Goal: Information Seeking & Learning: Learn about a topic

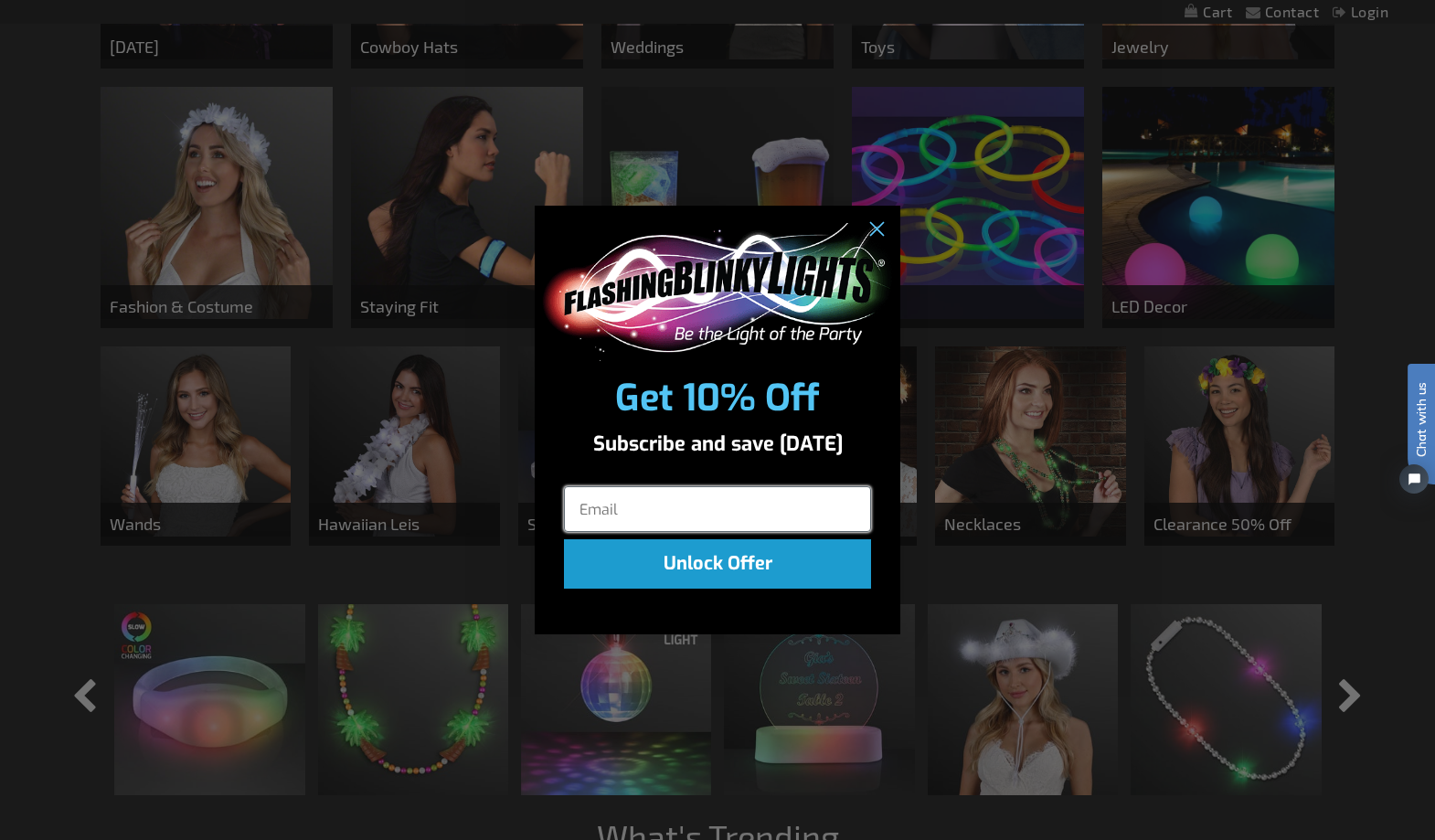
scroll to position [913, 0]
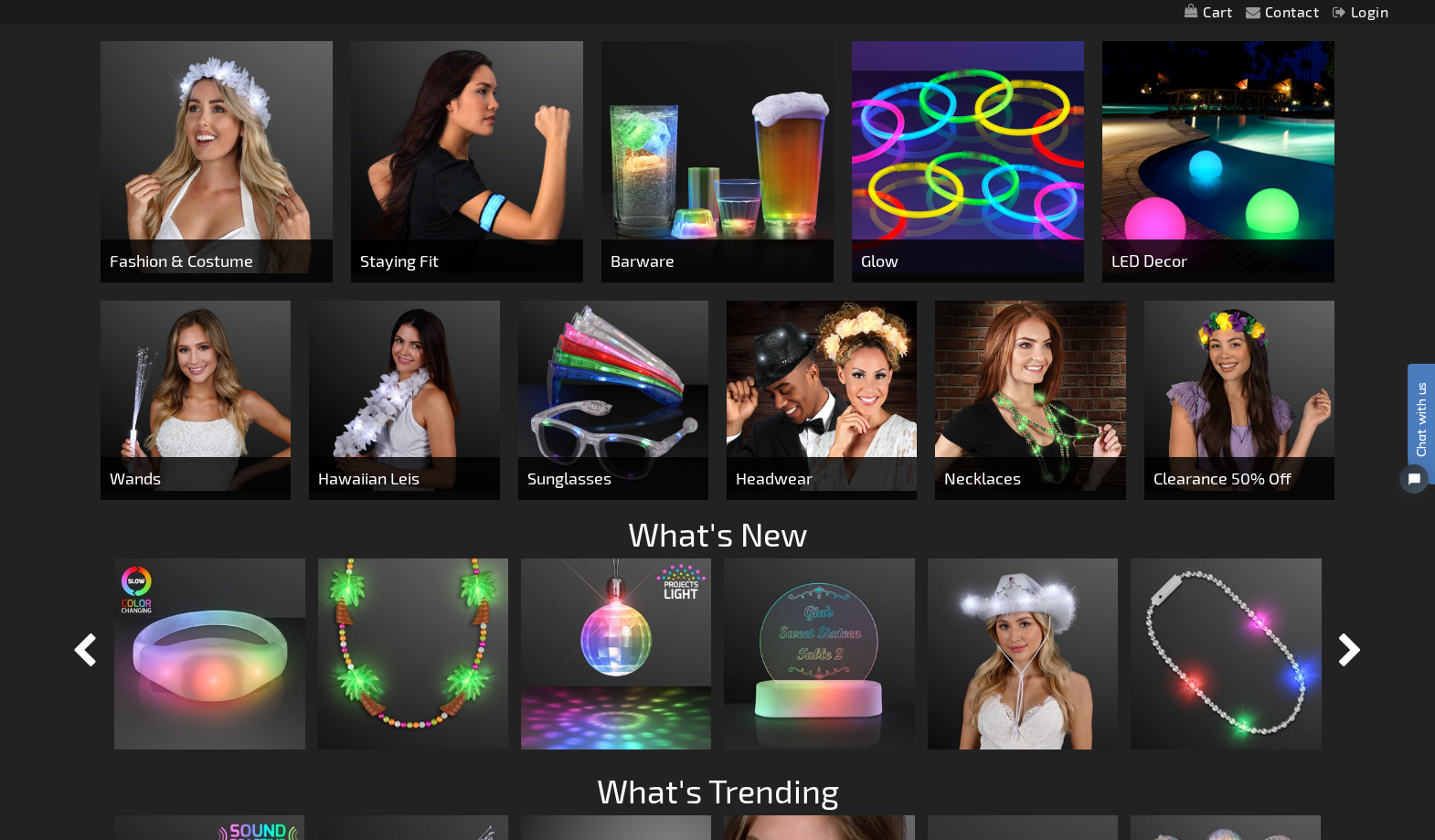
click at [1007, 384] on div "Close dialog Get 10% Off Subscribe and save today Unlock Offer Submit" at bounding box center [717, 420] width 1435 height 840
click at [1006, 383] on img at bounding box center [1031, 396] width 190 height 190
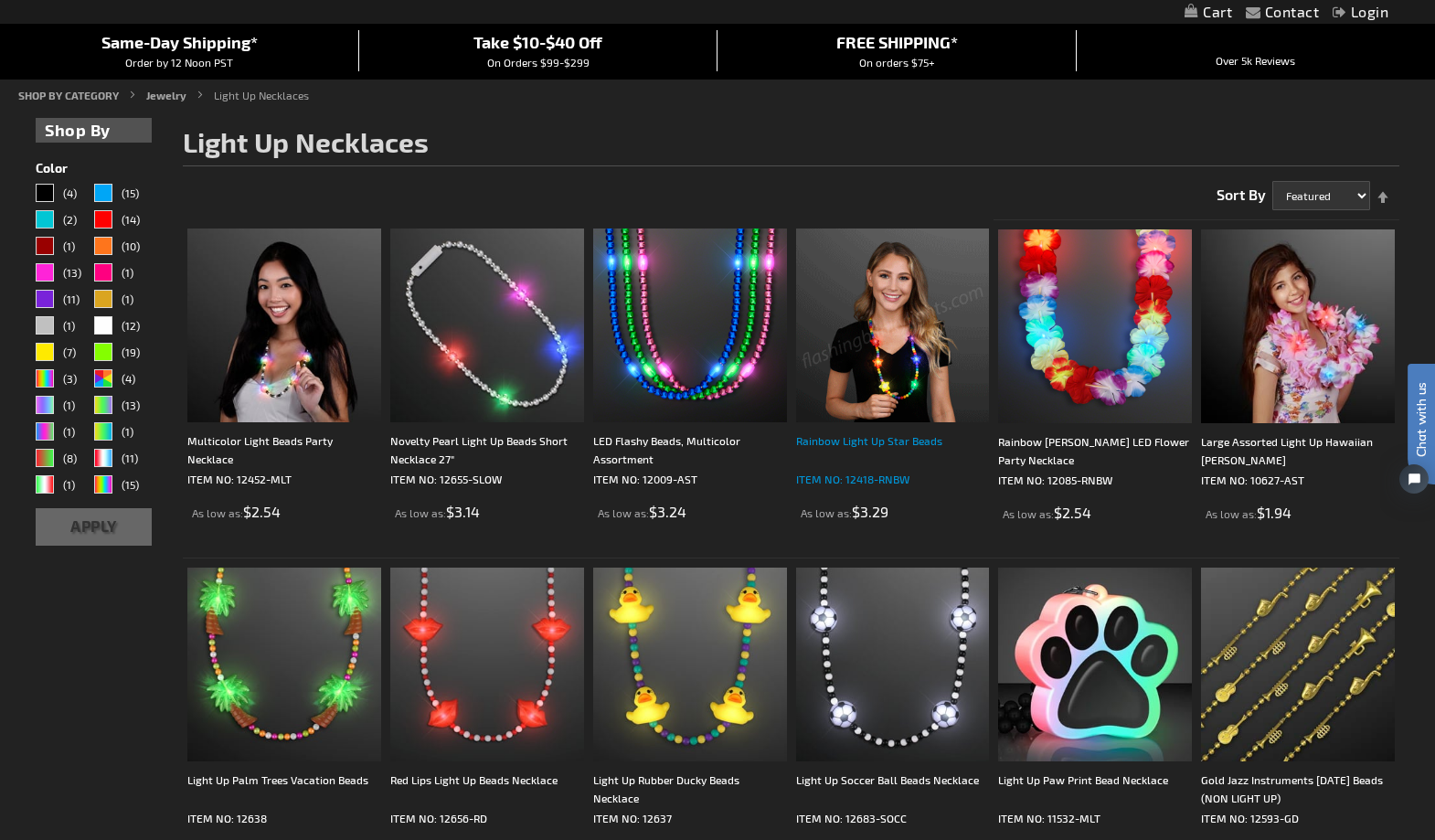
scroll to position [161, 0]
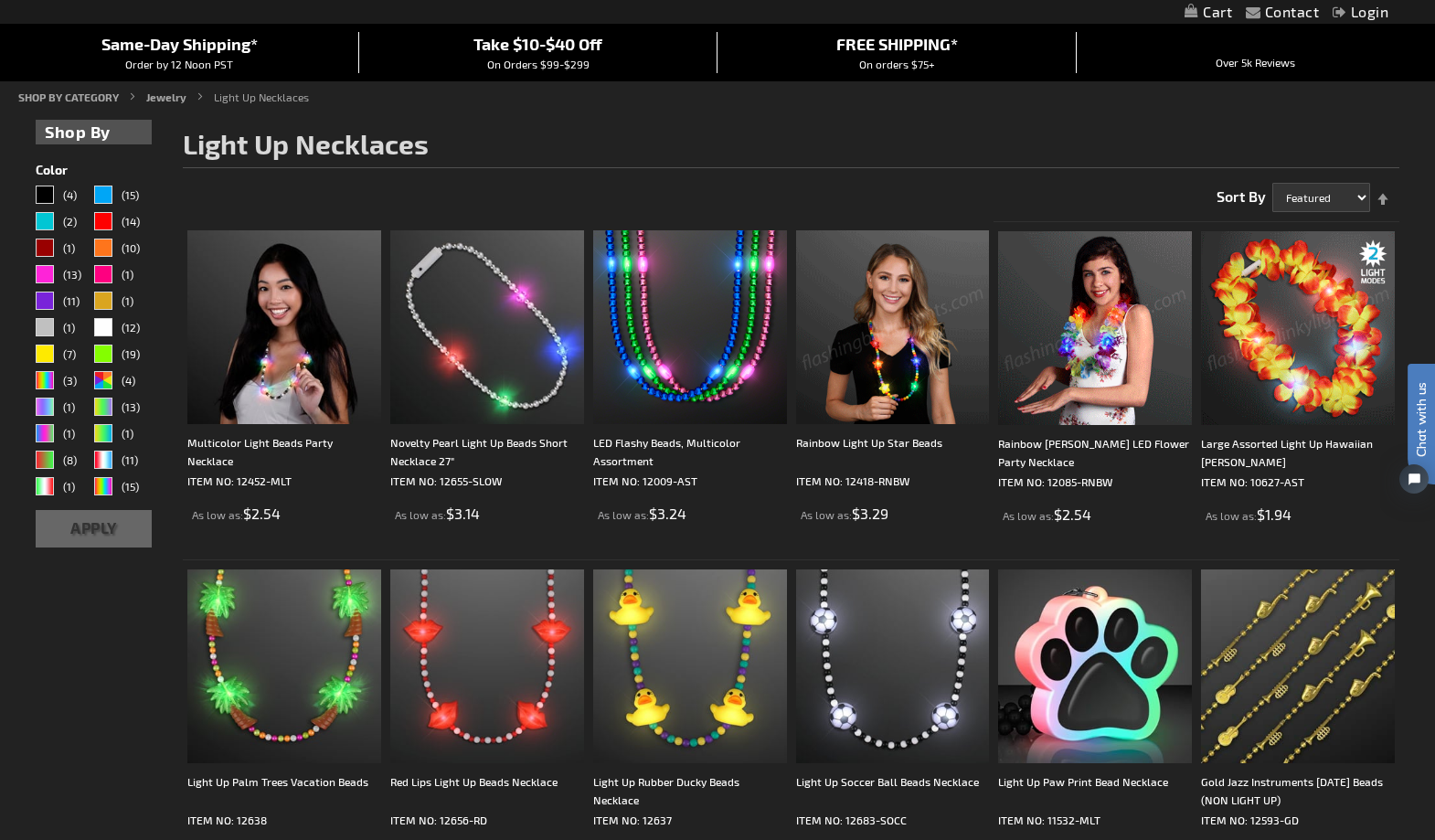
click at [880, 380] on img at bounding box center [893, 328] width 194 height 194
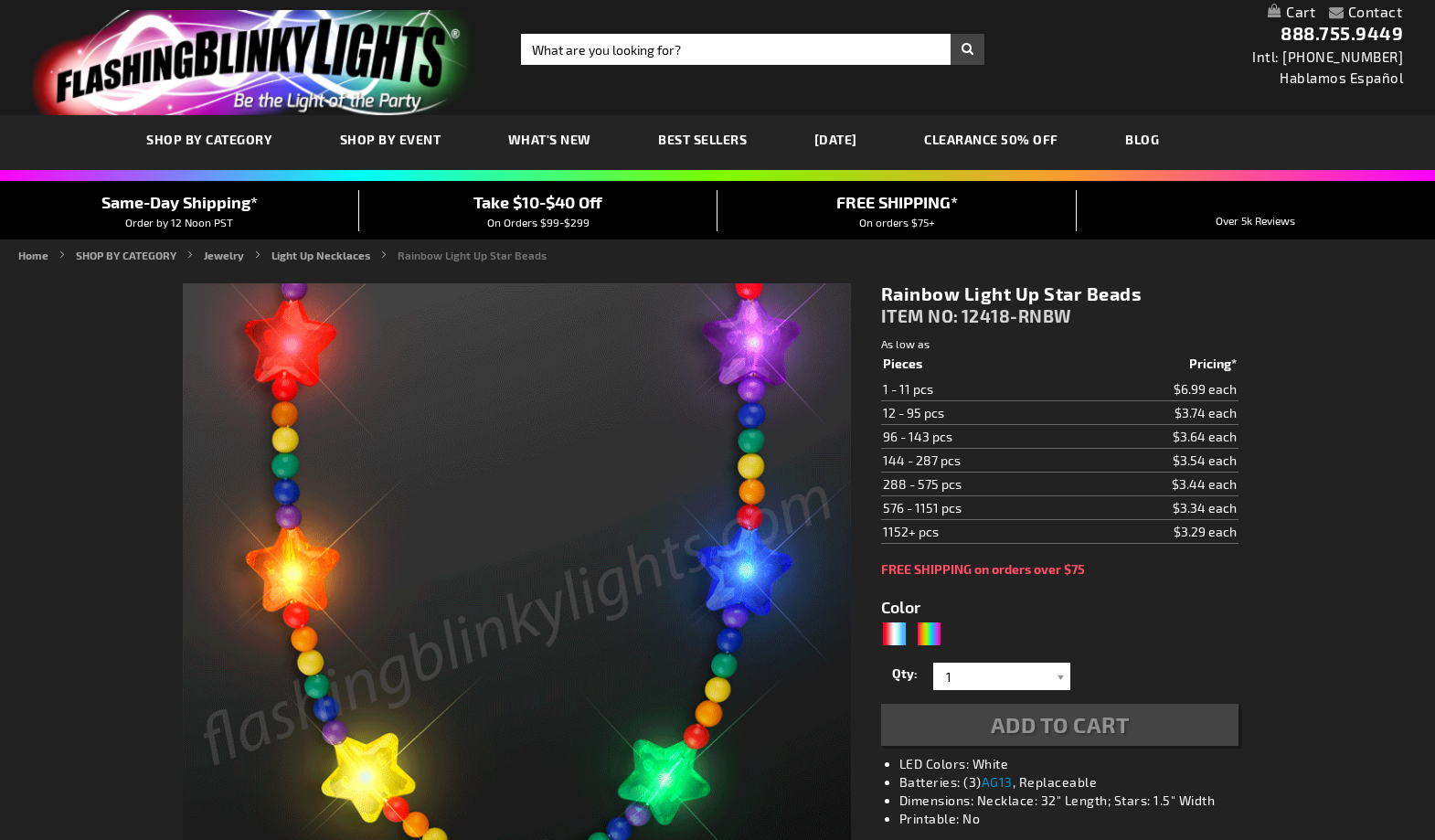
type input "5659"
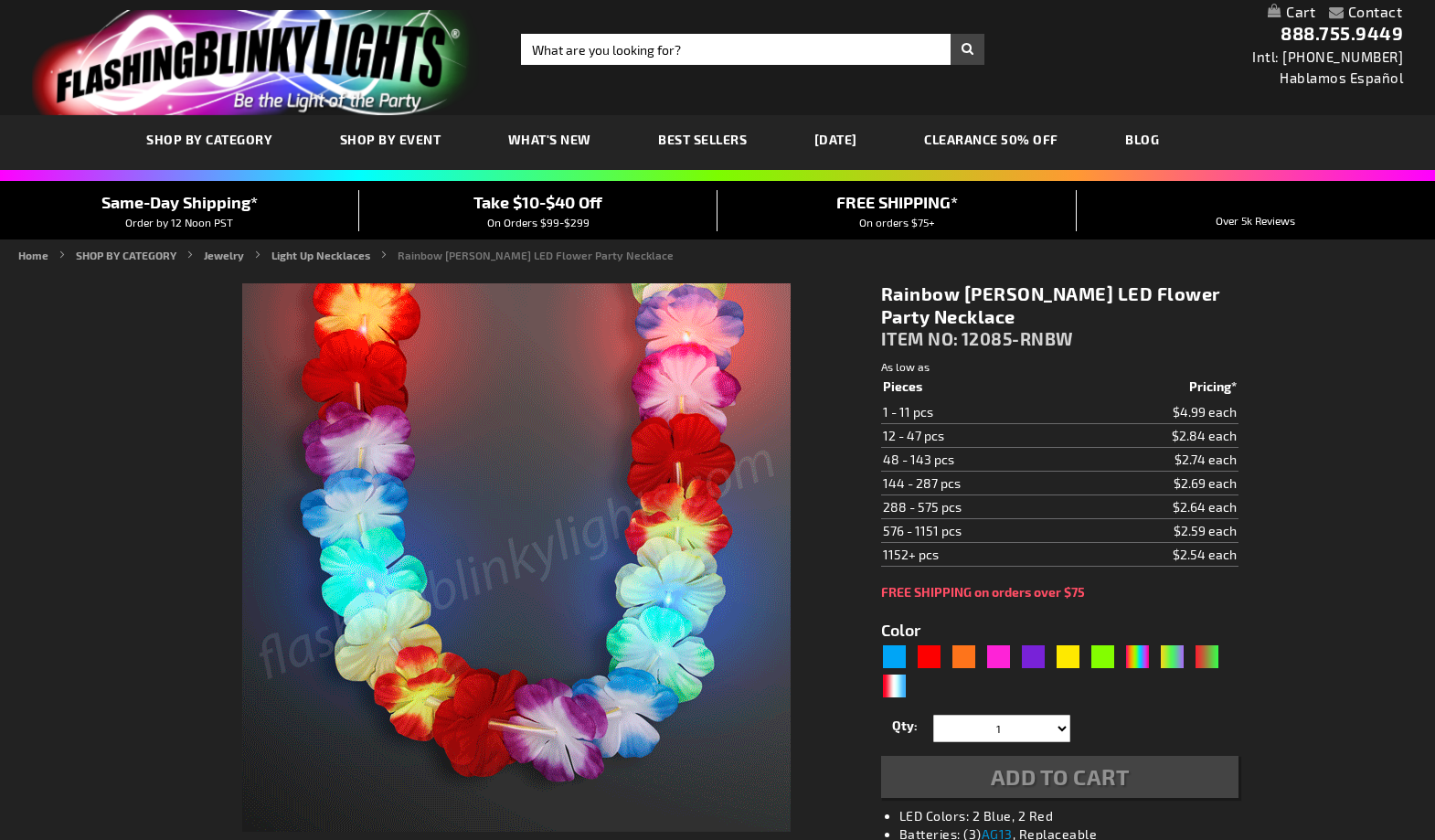
type input "5635"
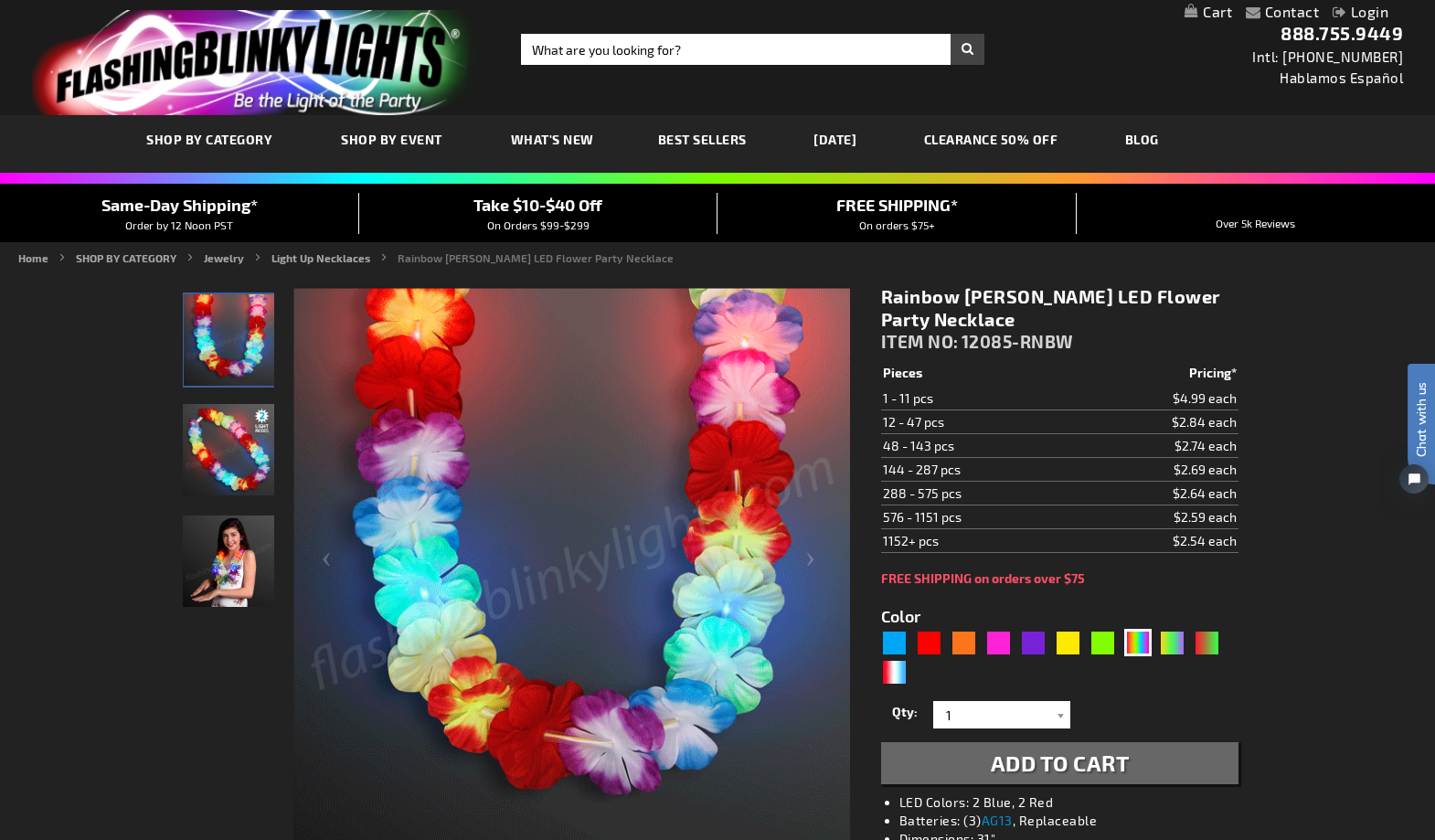
click at [225, 563] on img "Girl wearing Rainbow Flower Light Up Hawaiian LED Lei" at bounding box center [228, 560] width 91 height 91
